Goal: Information Seeking & Learning: Check status

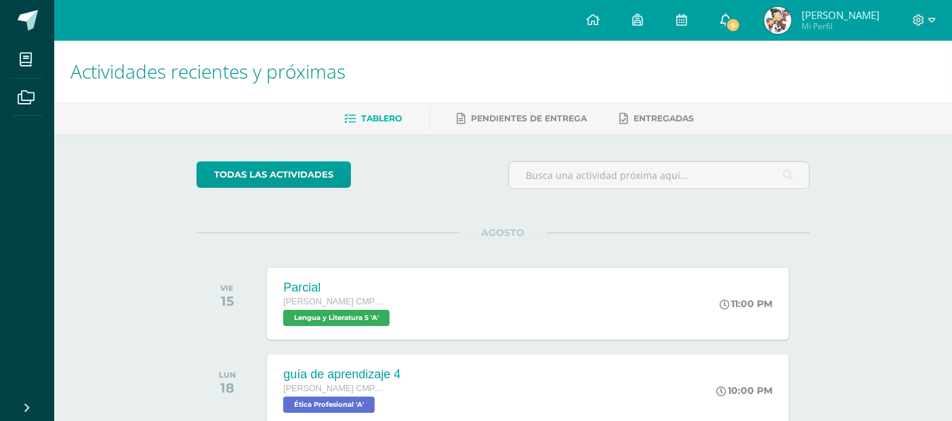
click at [748, 10] on link "5" at bounding box center [725, 20] width 43 height 41
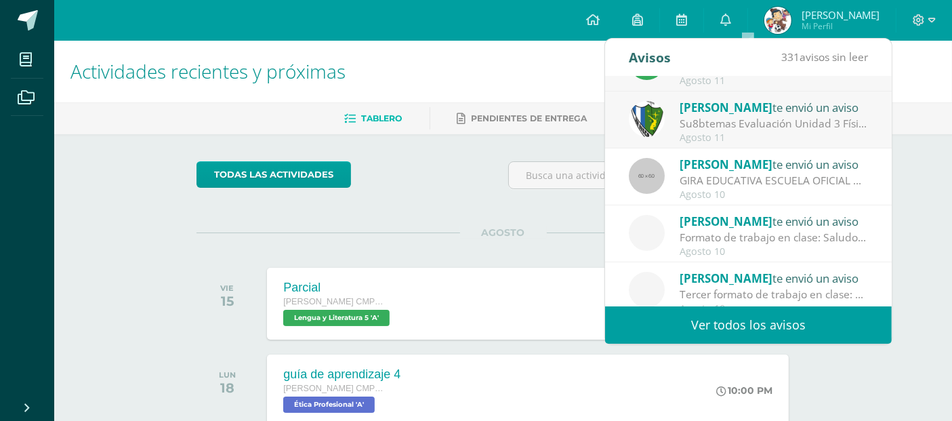
scroll to position [225, 0]
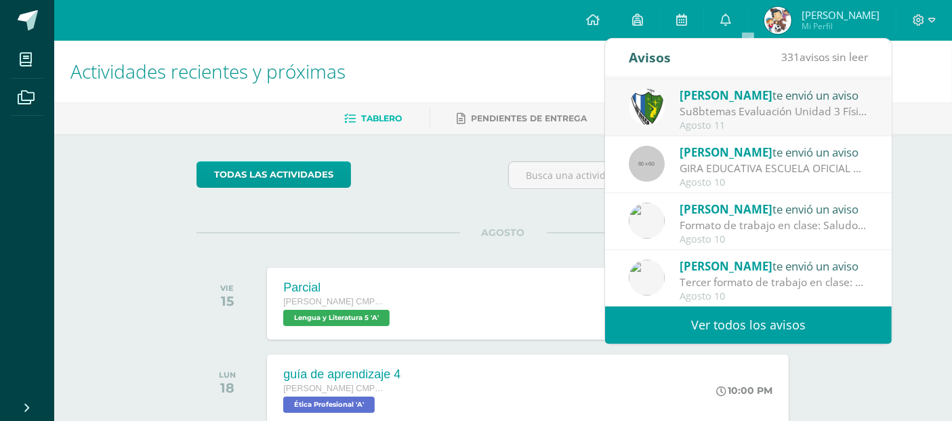
click at [791, 326] on link "Ver todos los avisos" at bounding box center [748, 324] width 287 height 37
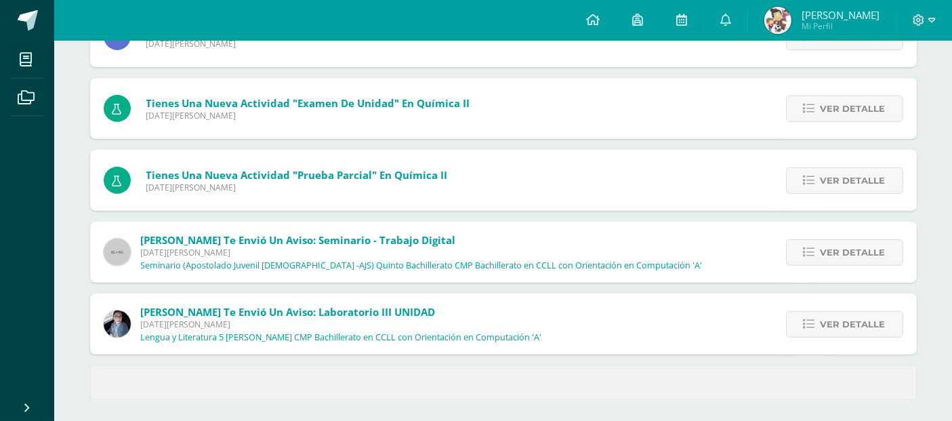
scroll to position [567, 0]
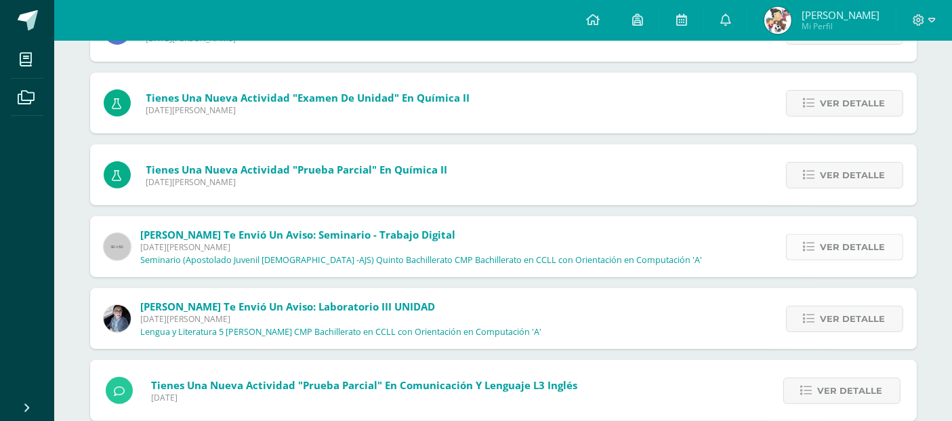
click at [840, 239] on span "Ver detalle" at bounding box center [853, 246] width 65 height 25
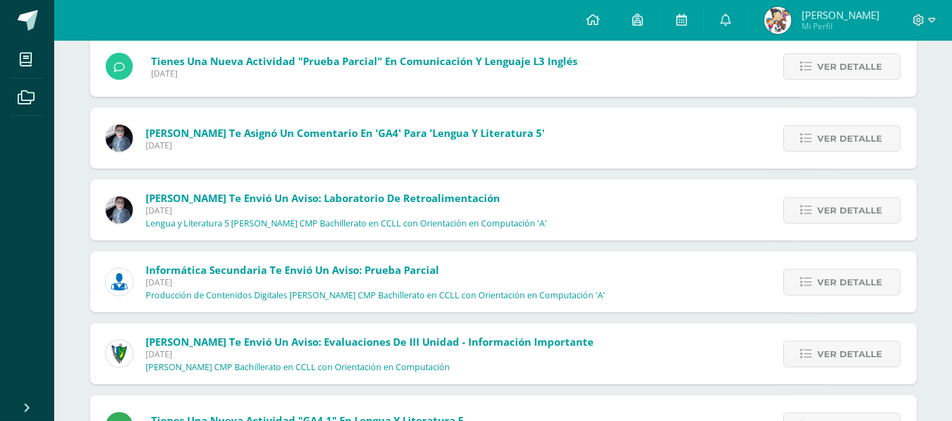
scroll to position [1111, 0]
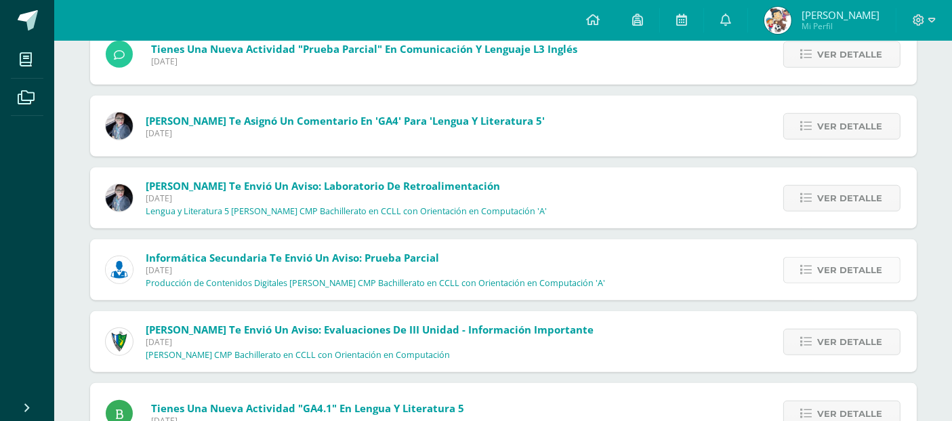
click at [850, 270] on span "Ver detalle" at bounding box center [850, 270] width 65 height 25
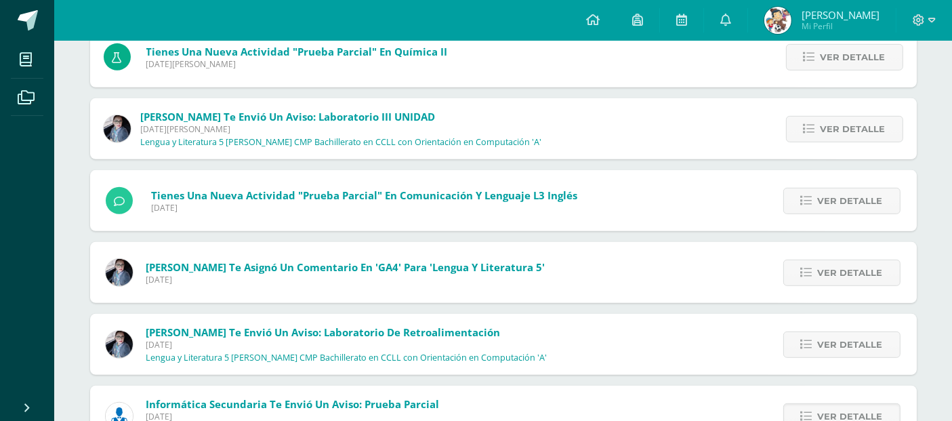
scroll to position [0, 0]
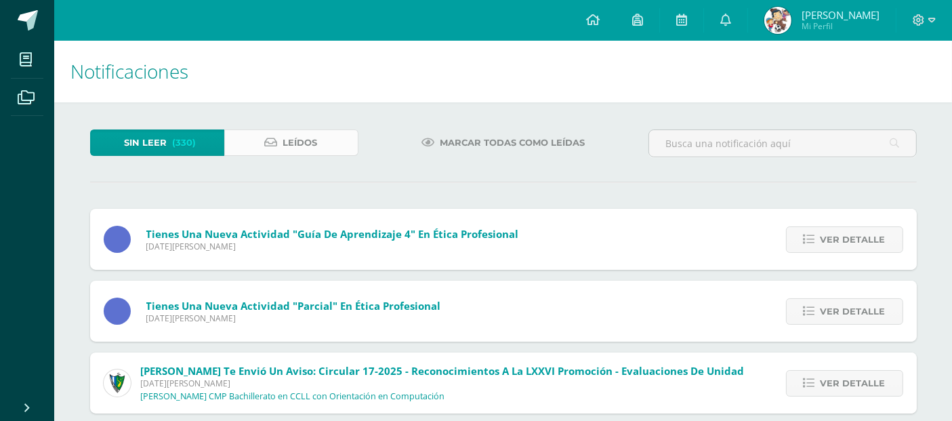
click at [279, 134] on link "Leídos" at bounding box center [291, 142] width 134 height 26
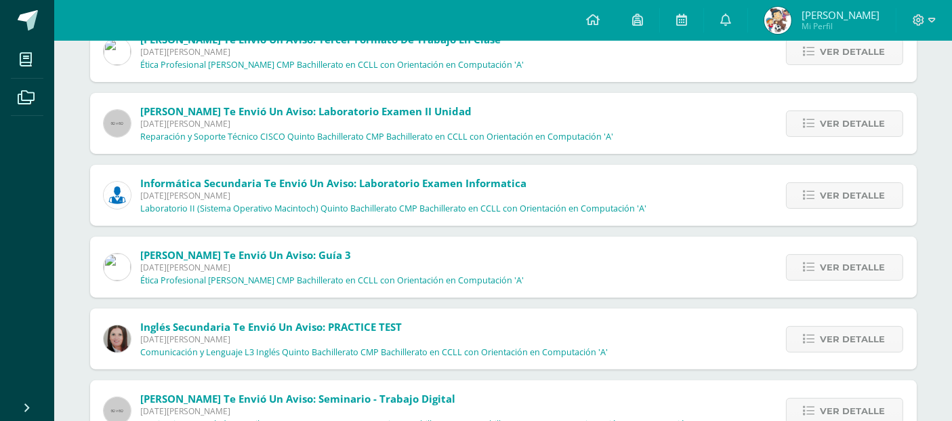
scroll to position [329, 0]
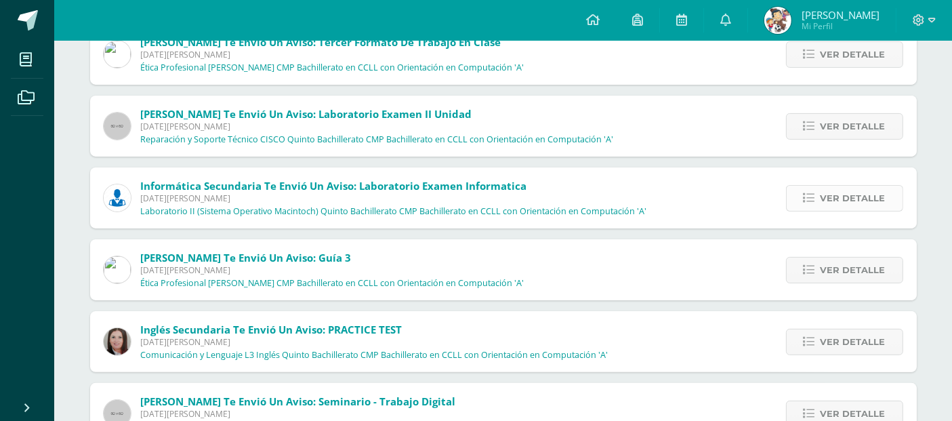
click at [865, 206] on span "Ver detalle" at bounding box center [853, 198] width 65 height 25
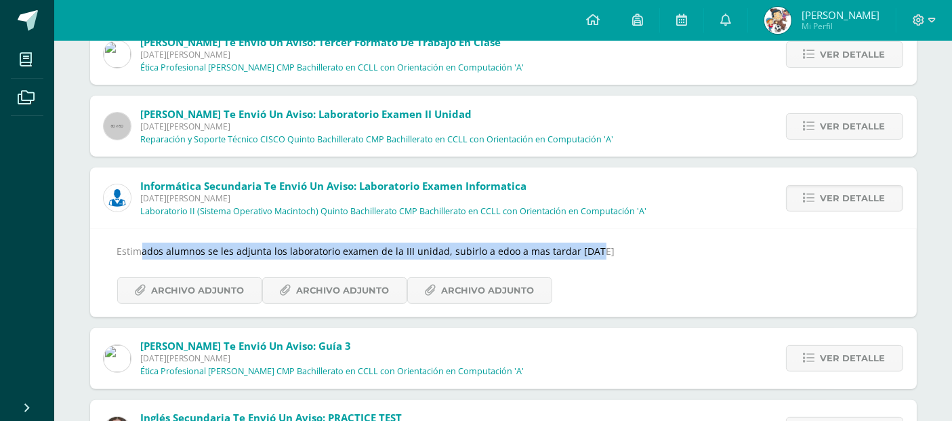
drag, startPoint x: 118, startPoint y: 251, endPoint x: 565, endPoint y: 258, distance: 446.7
click at [565, 258] on div "Estimados alumnos se les adjunta los laboratorio examen de la III unidad, subir…" at bounding box center [503, 273] width 773 height 60
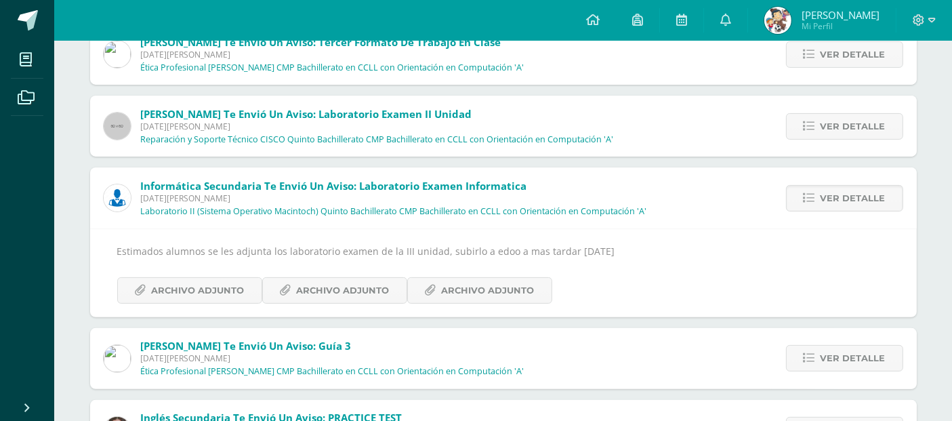
click at [579, 225] on div "Informática Secundaria te envió un aviso: Laboratorio Examen Informatica [DATE]…" at bounding box center [375, 197] width 571 height 61
click at [182, 286] on span "Archivo Adjunto" at bounding box center [198, 290] width 93 height 25
click at [316, 291] on span "Archivo Adjunto" at bounding box center [343, 290] width 93 height 25
click at [434, 295] on link "Archivo Adjunto" at bounding box center [479, 290] width 145 height 26
click at [868, 358] on span "Ver detalle" at bounding box center [853, 358] width 65 height 25
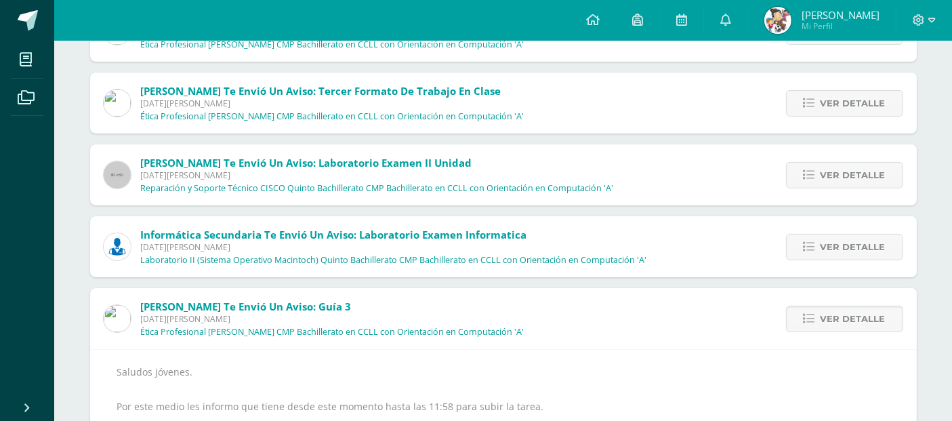
scroll to position [266, 0]
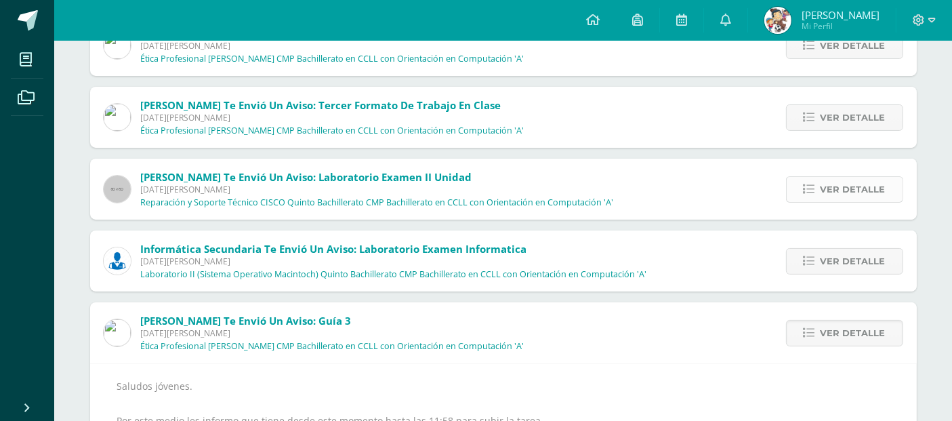
click at [884, 198] on span "Ver detalle" at bounding box center [853, 189] width 65 height 25
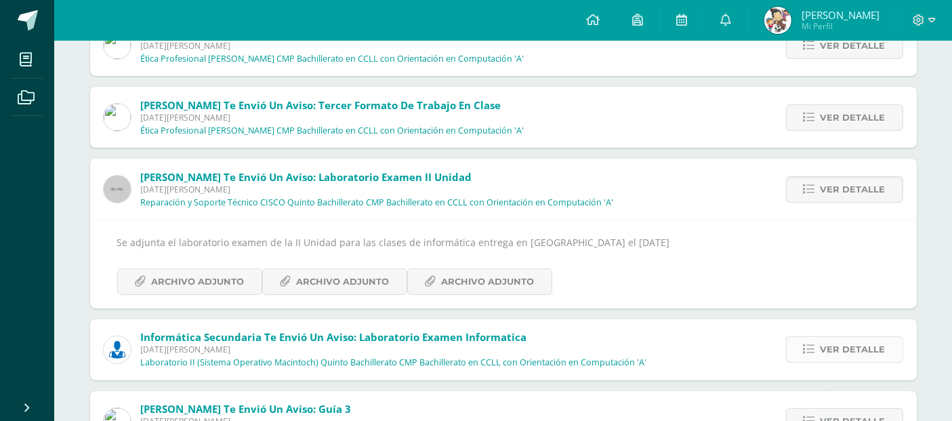
click at [809, 344] on icon at bounding box center [810, 350] width 12 height 12
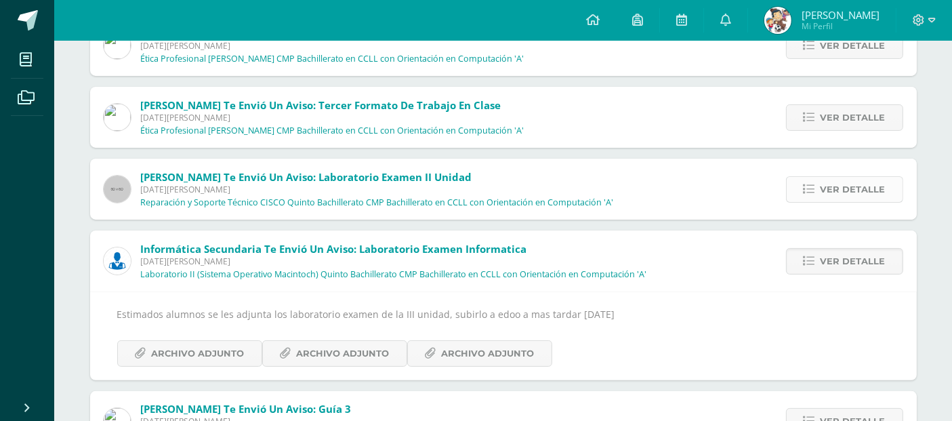
click at [840, 190] on span "Ver detalle" at bounding box center [853, 189] width 65 height 25
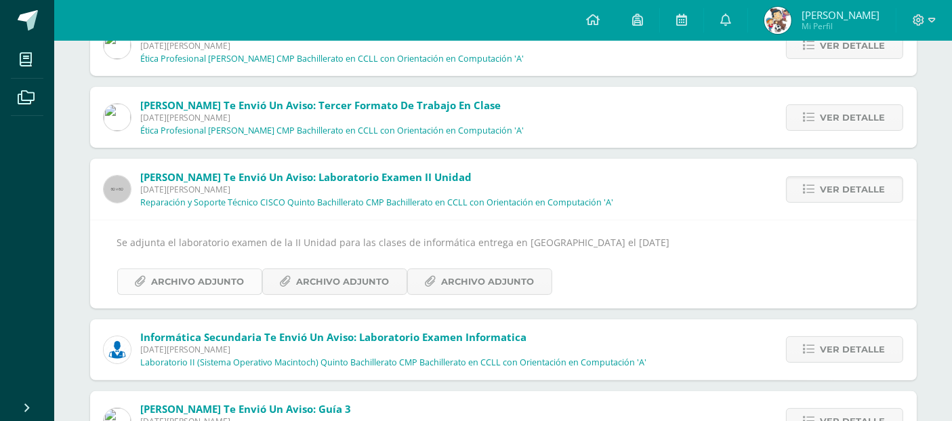
click at [215, 280] on span "Archivo Adjunto" at bounding box center [198, 281] width 93 height 25
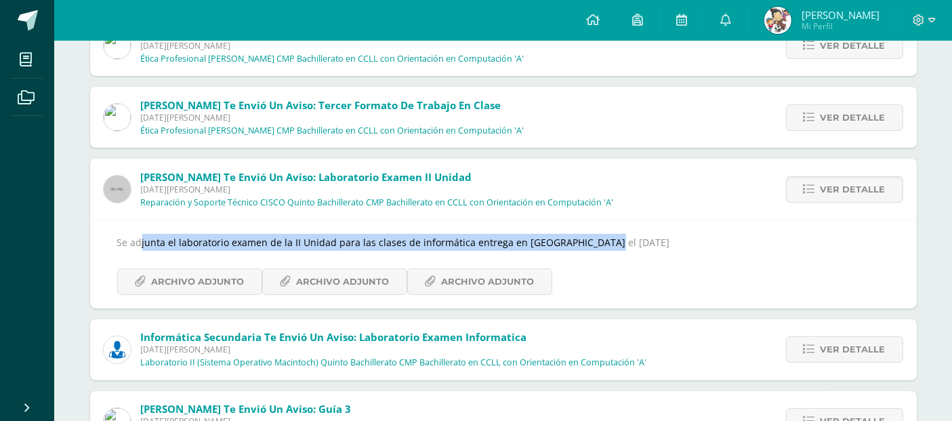
drag, startPoint x: 108, startPoint y: 243, endPoint x: 568, endPoint y: 246, distance: 459.5
click at [568, 246] on div "Se adjunta el laboratorio examen de la II Unidad para las clases de informática…" at bounding box center [503, 264] width 827 height 88
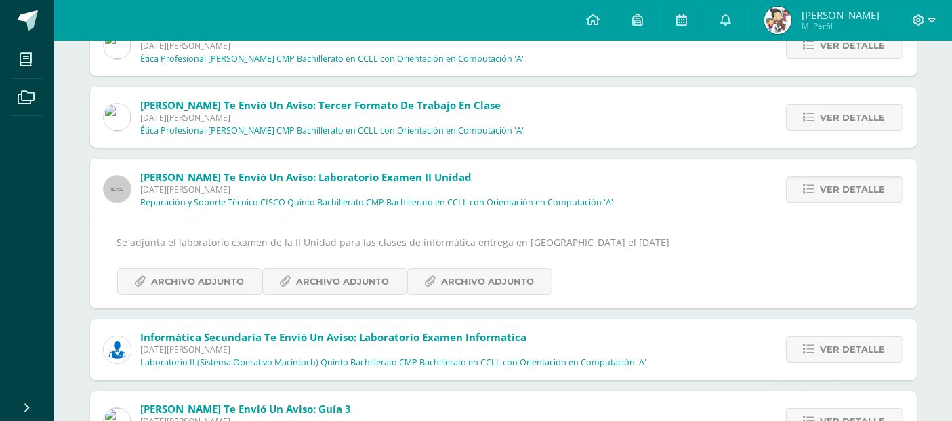
click at [660, 264] on div "Se adjunta el laboratorio examen de la II Unidad para las clases de informática…" at bounding box center [503, 264] width 773 height 60
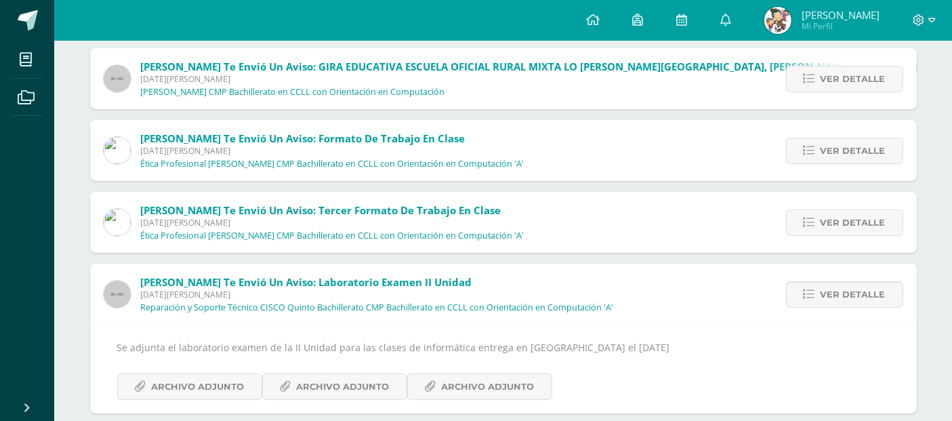
scroll to position [118, 0]
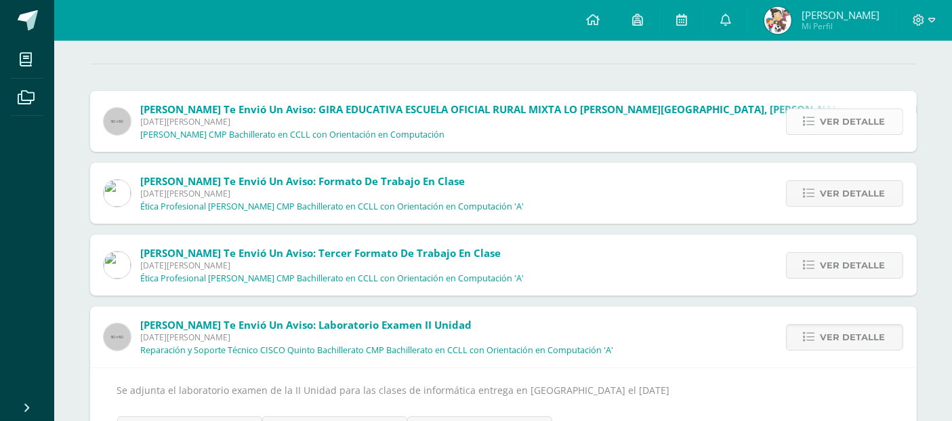
click at [811, 109] on link "Ver detalle" at bounding box center [844, 121] width 117 height 26
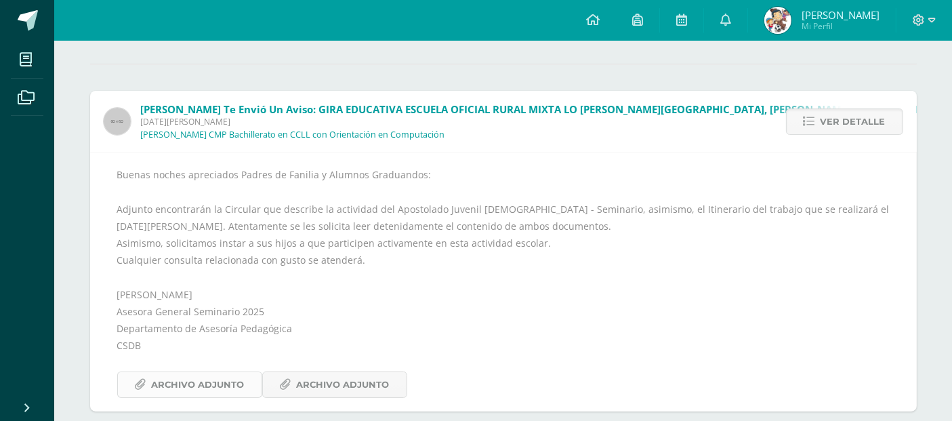
click at [195, 384] on span "Archivo Adjunto" at bounding box center [198, 384] width 93 height 25
click at [354, 388] on span "Archivo Adjunto" at bounding box center [343, 384] width 93 height 25
